Goal: Task Accomplishment & Management: Manage account settings

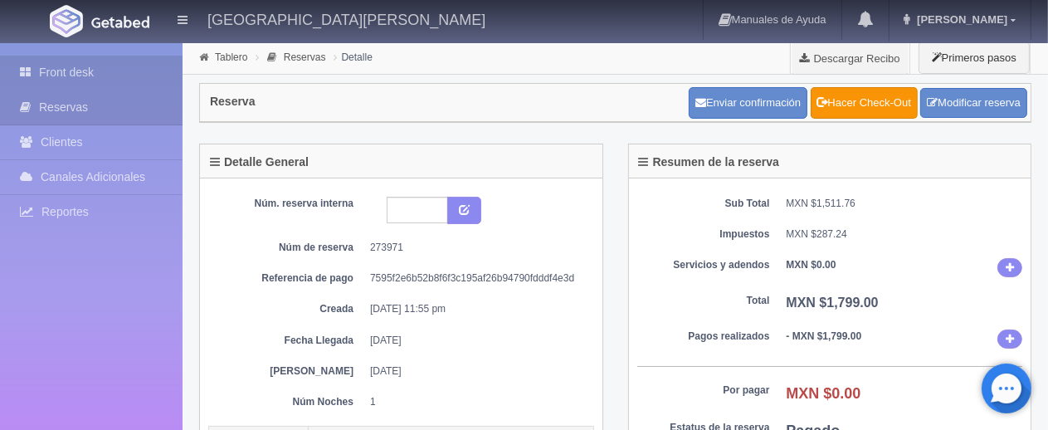
click at [139, 79] on link "Front desk" at bounding box center [91, 73] width 183 height 34
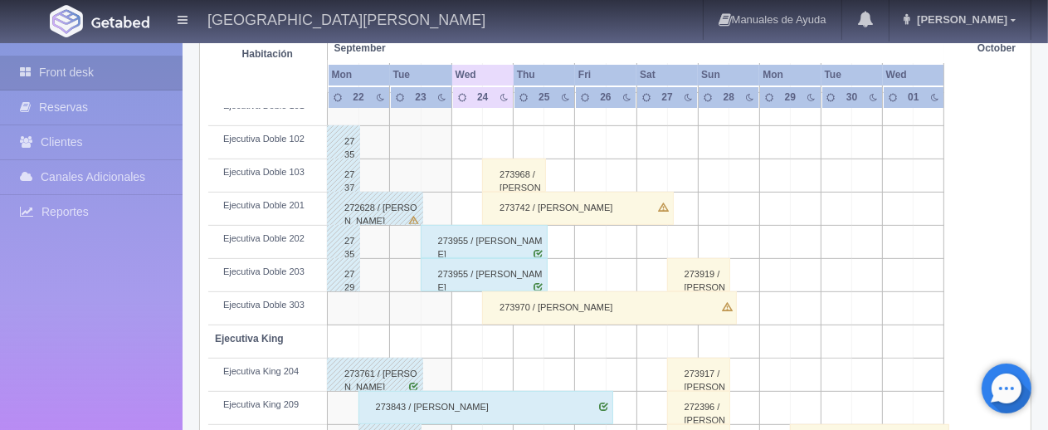
scroll to position [424, 0]
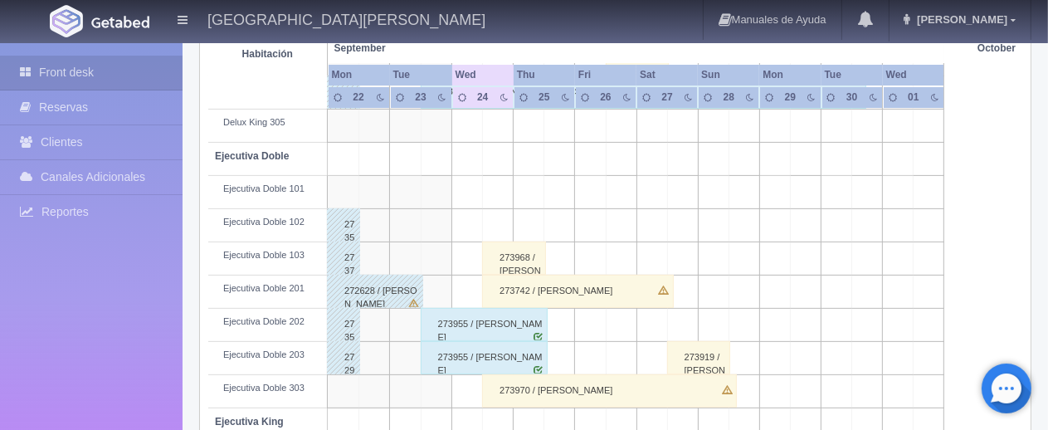
click at [518, 260] on div "273968 / [PERSON_NAME] . ." at bounding box center [514, 258] width 64 height 33
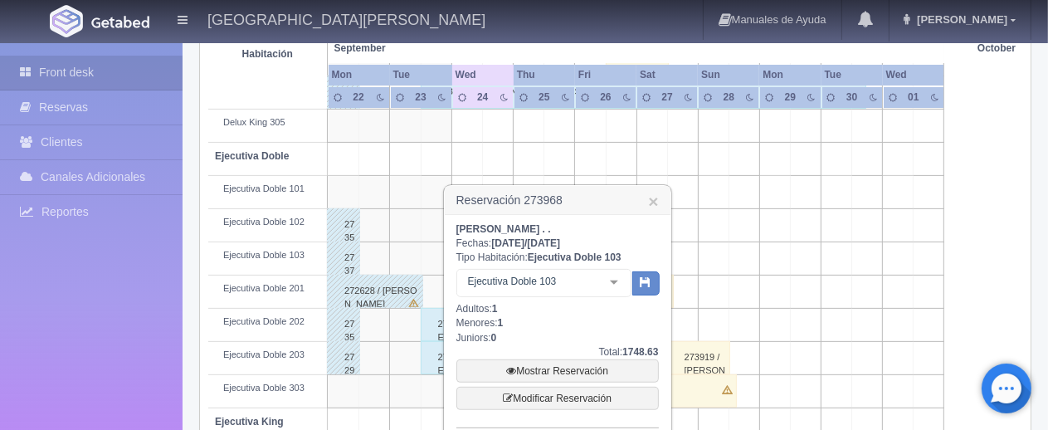
scroll to position [590, 0]
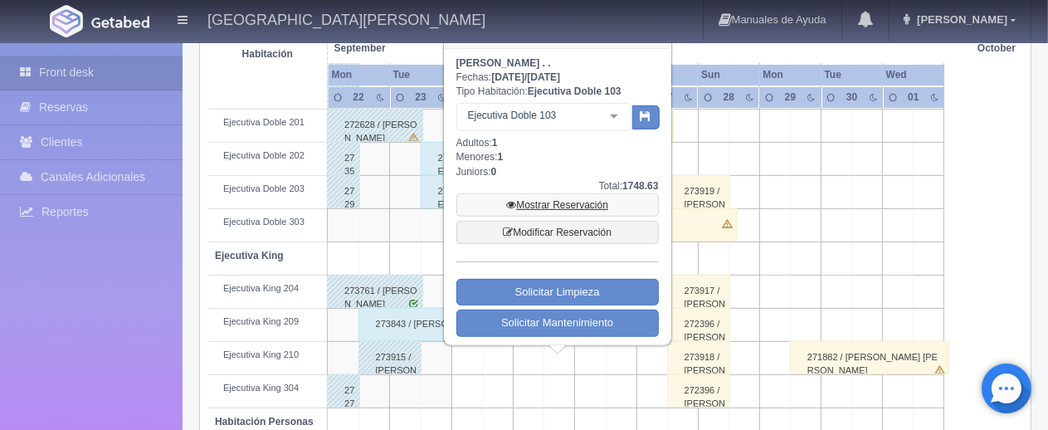
click at [555, 203] on link "Mostrar Reservación" at bounding box center [558, 204] width 203 height 23
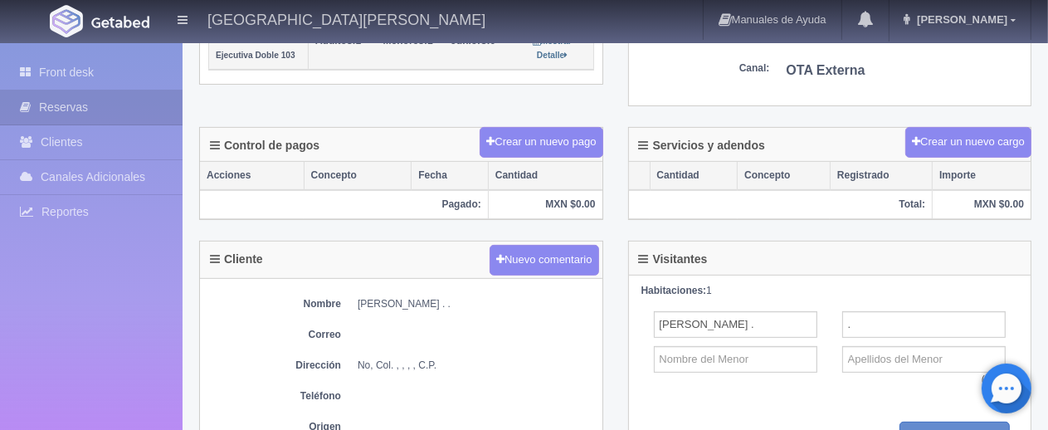
scroll to position [511, 0]
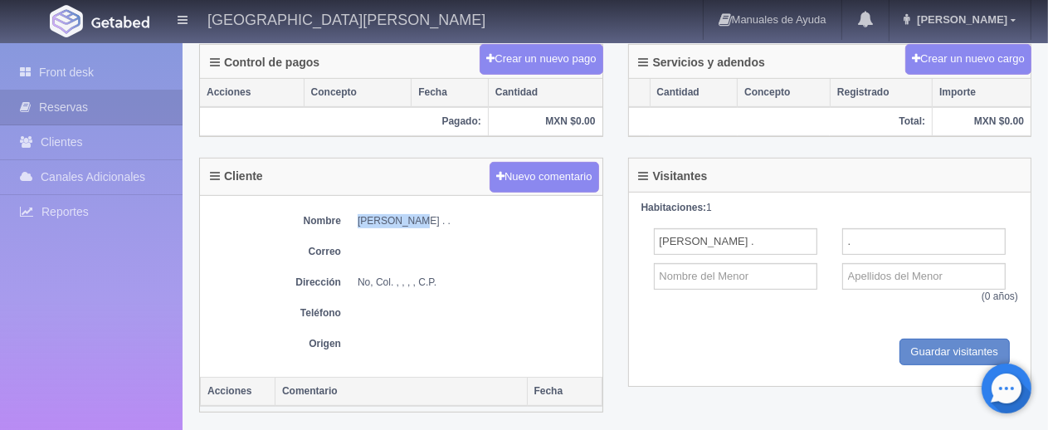
drag, startPoint x: 404, startPoint y: 217, endPoint x: 358, endPoint y: 213, distance: 46.6
click at [358, 214] on dd "[PERSON_NAME] . ." at bounding box center [476, 221] width 237 height 14
drag, startPoint x: 418, startPoint y: 215, endPoint x: 359, endPoint y: 213, distance: 59.0
click at [359, 214] on dd "[PERSON_NAME] . ." at bounding box center [476, 221] width 237 height 14
copy dd "[PERSON_NAME]"
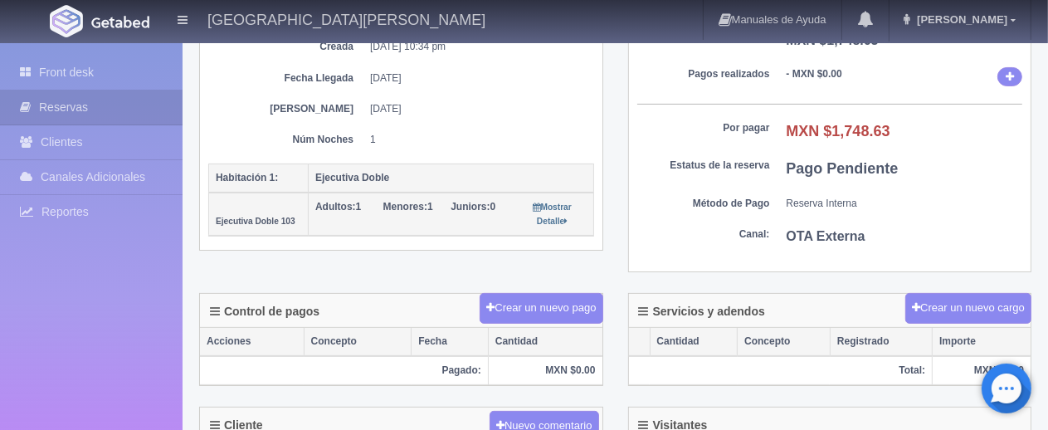
scroll to position [179, 0]
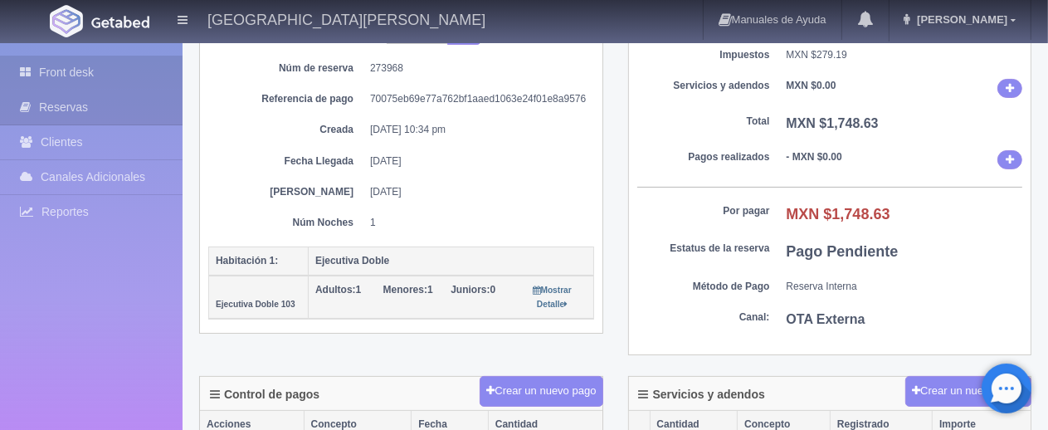
click at [70, 74] on link "Front desk" at bounding box center [91, 73] width 183 height 34
